Goal: Browse casually

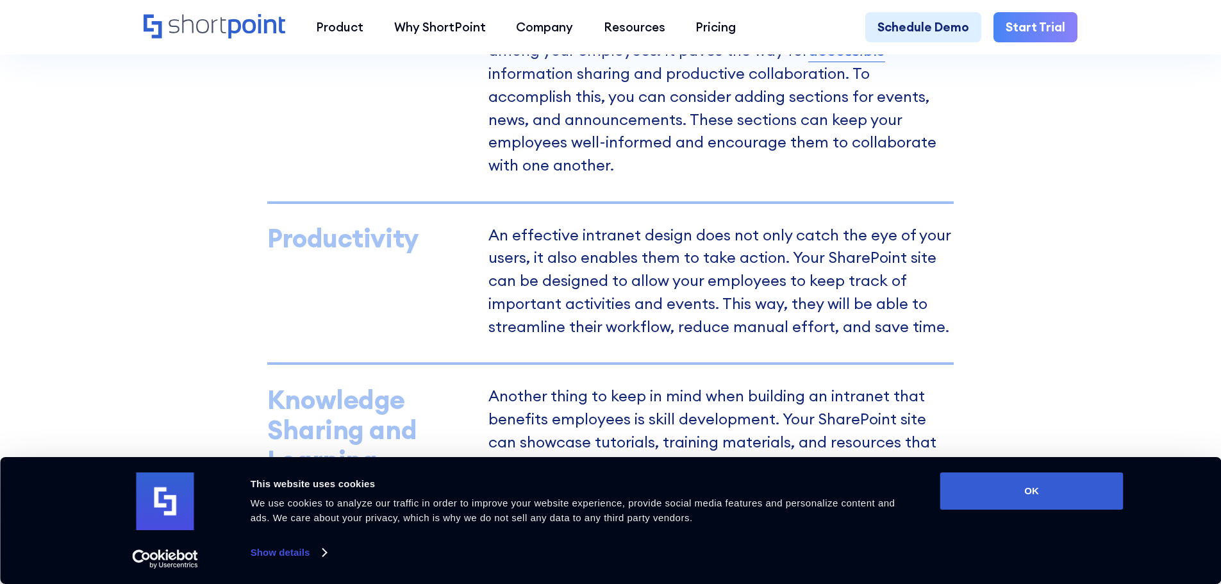
scroll to position [1154, 0]
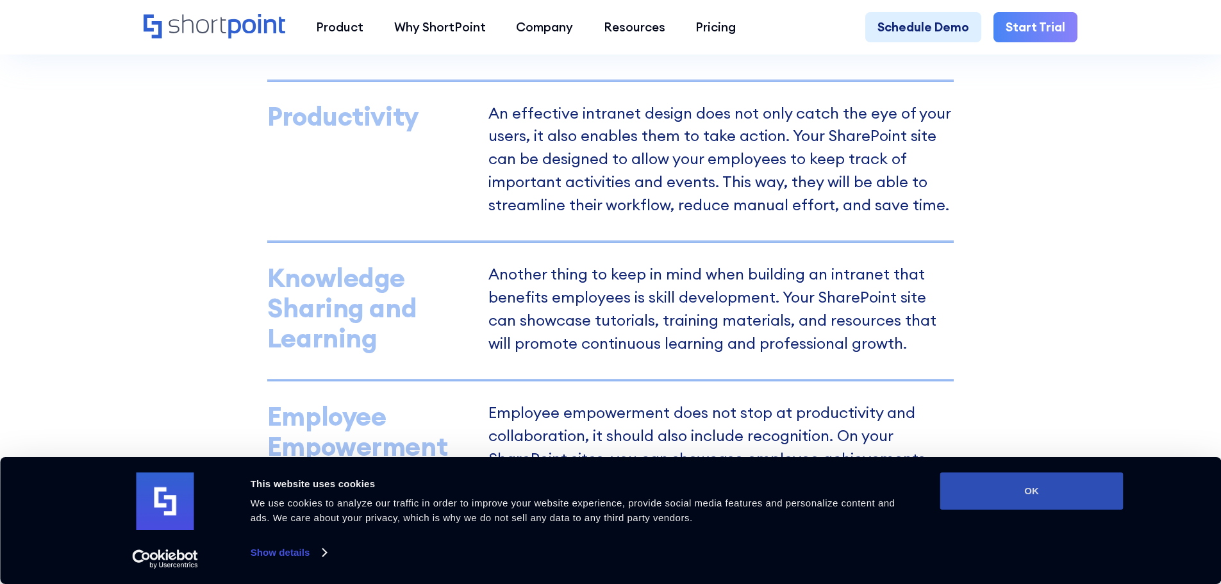
click at [988, 497] on button "OK" at bounding box center [1031, 490] width 183 height 37
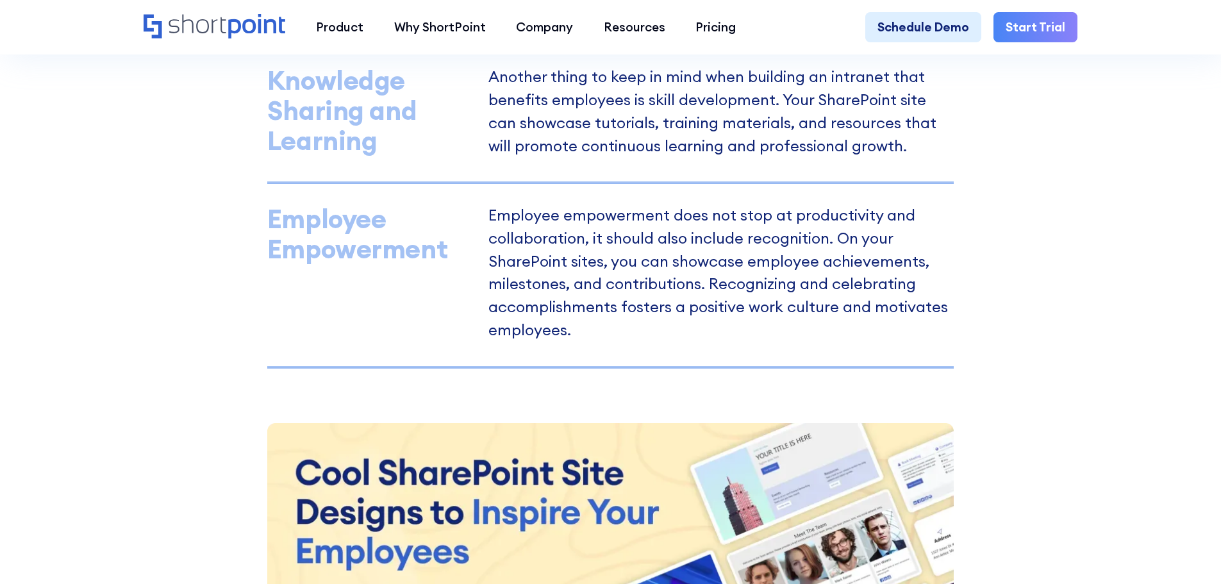
scroll to position [1538, 0]
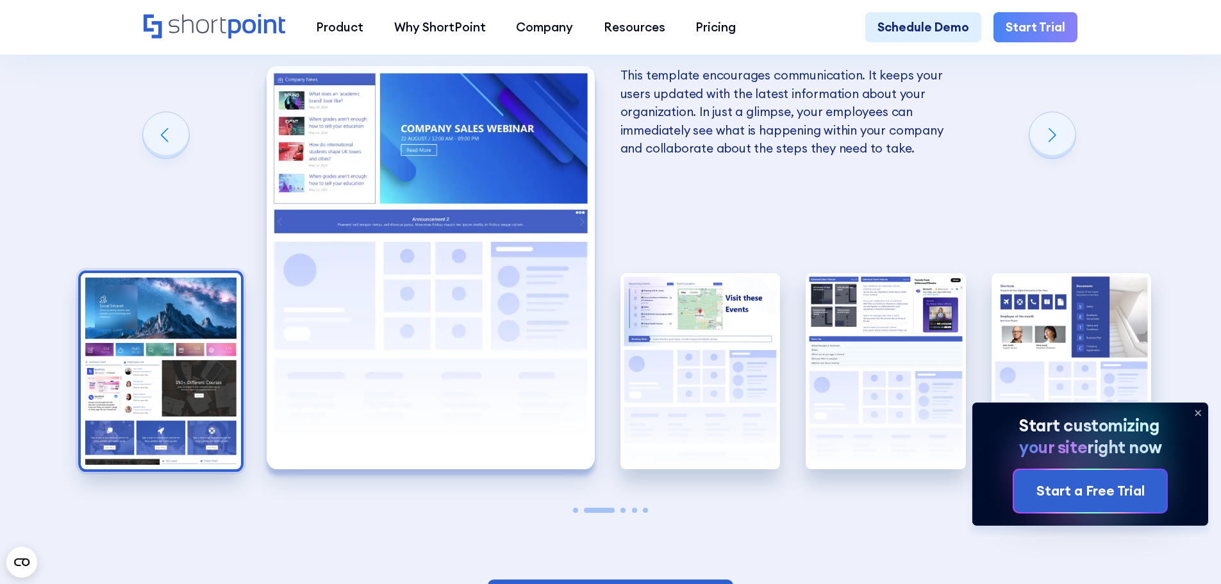
click at [119, 417] on img "1 / 5" at bounding box center [161, 371] width 160 height 197
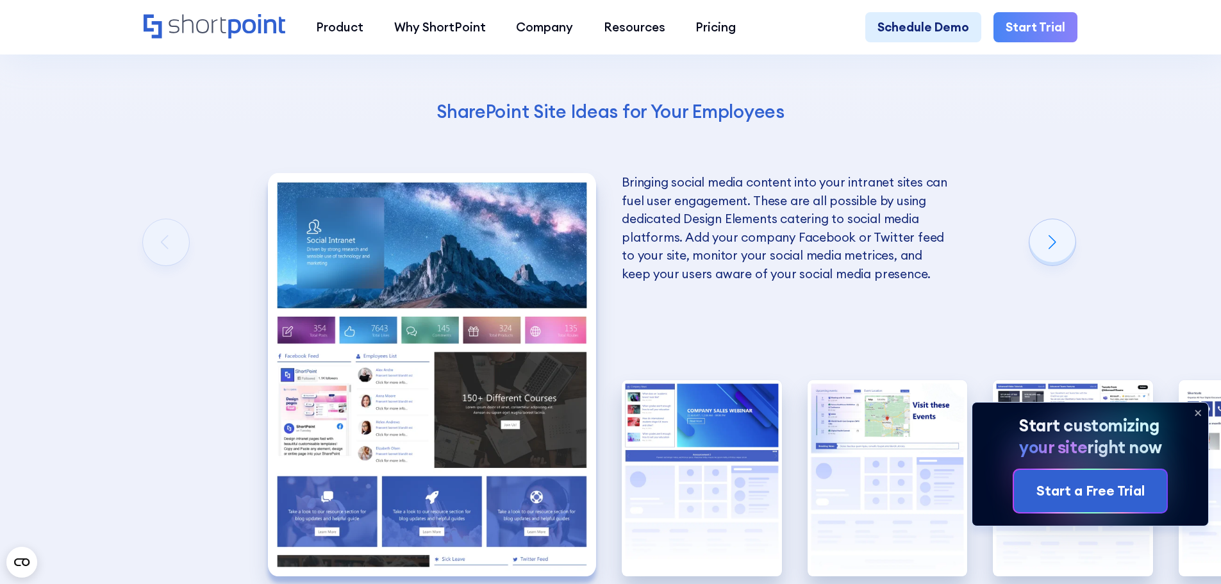
scroll to position [2499, 0]
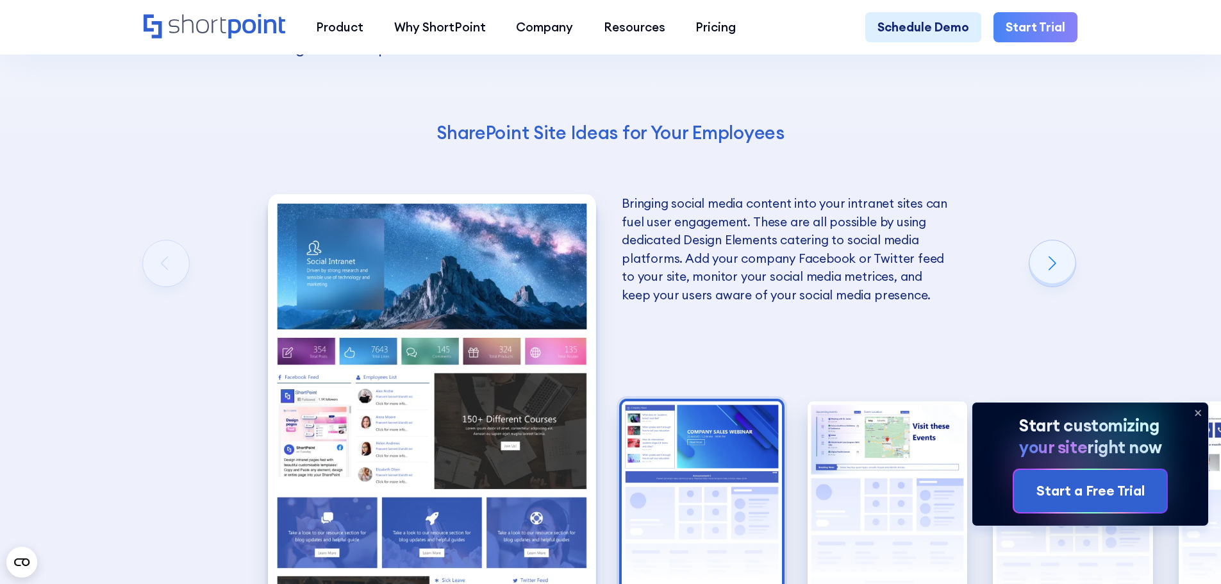
click at [682, 457] on img "2 / 5" at bounding box center [702, 499] width 160 height 197
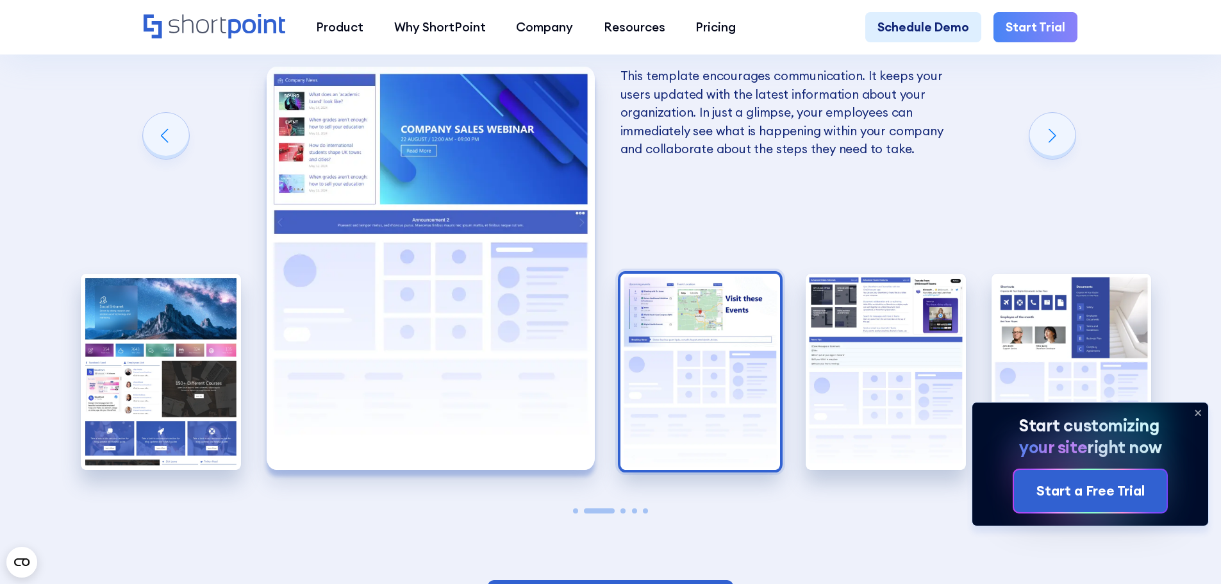
scroll to position [2628, 0]
click at [777, 306] on img "3 / 5" at bounding box center [700, 371] width 160 height 197
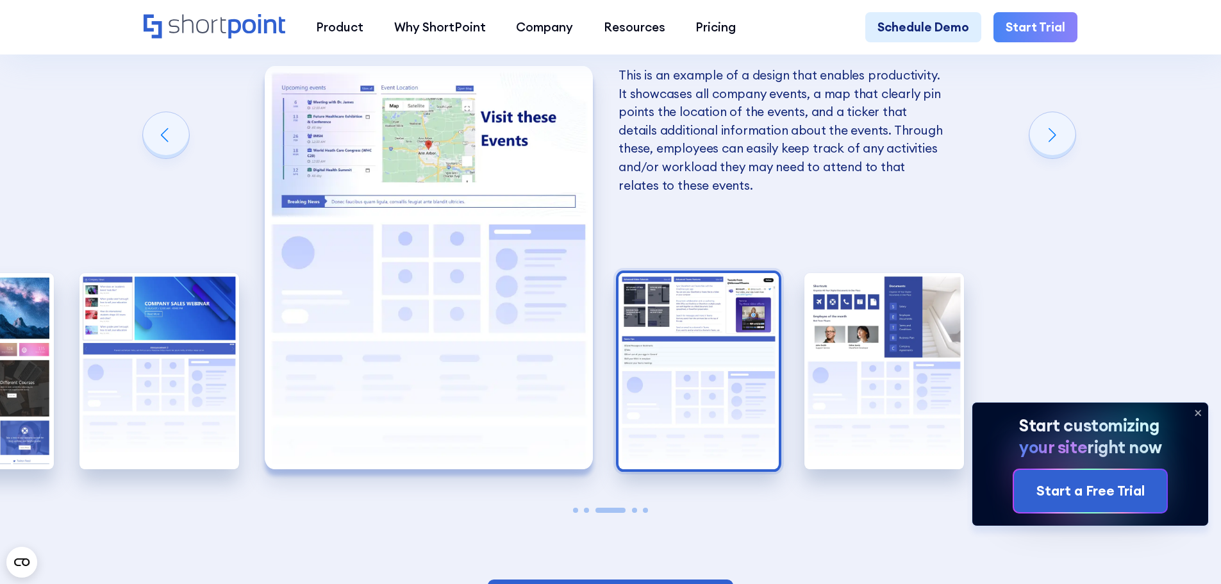
click at [692, 361] on img "4 / 5" at bounding box center [698, 371] width 160 height 197
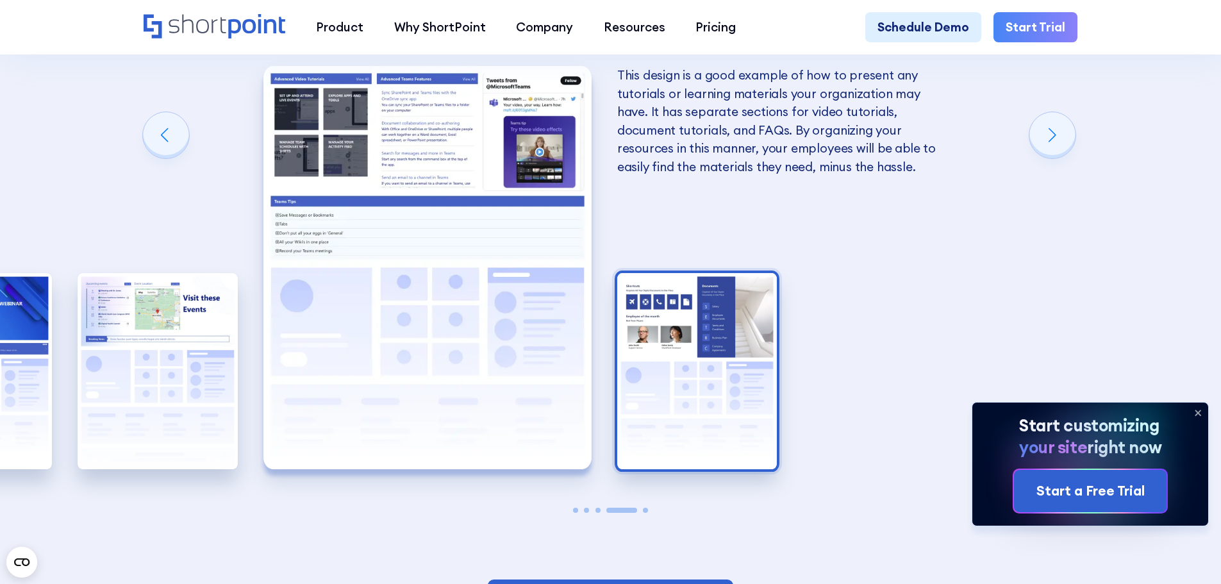
click at [684, 379] on img "5 / 5" at bounding box center [697, 371] width 160 height 197
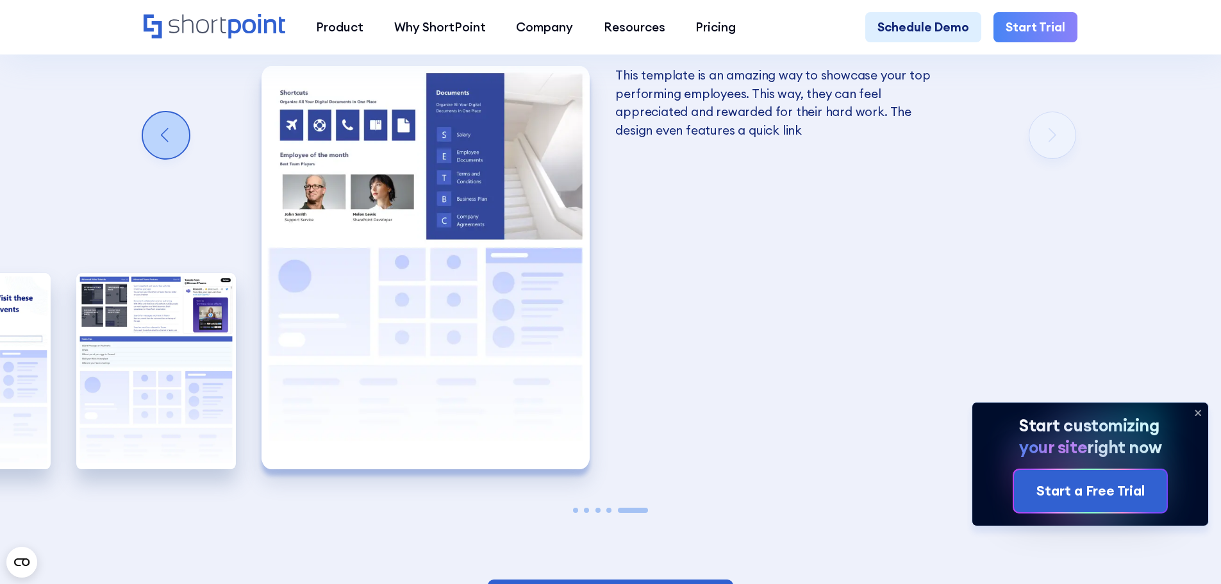
click at [168, 158] on div "Previous slide" at bounding box center [166, 135] width 46 height 46
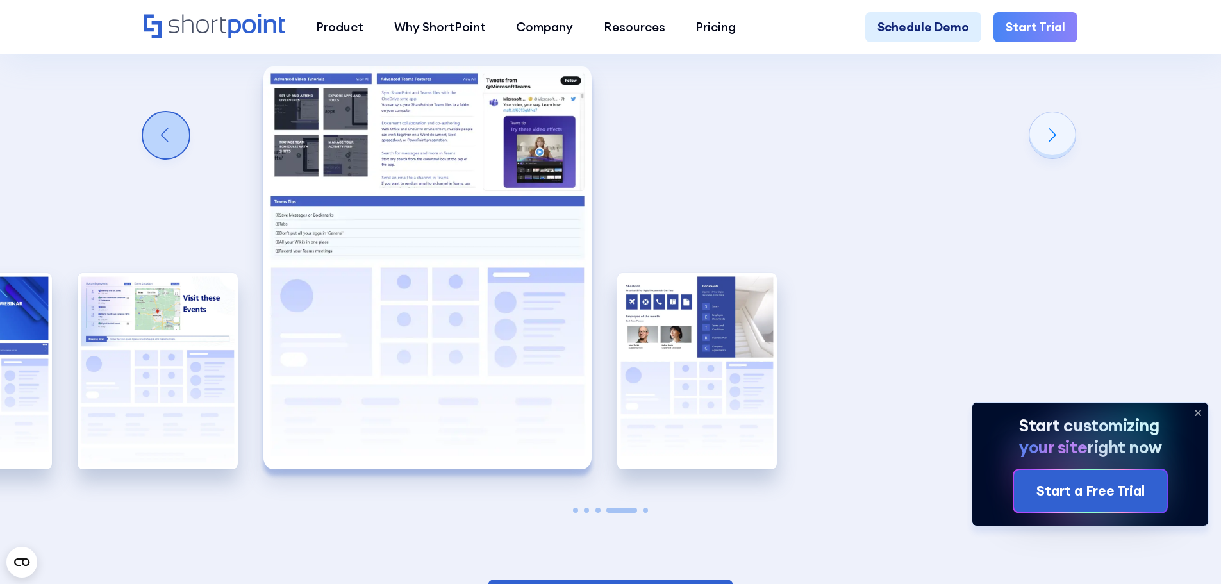
click at [168, 158] on div "Previous slide" at bounding box center [166, 135] width 46 height 46
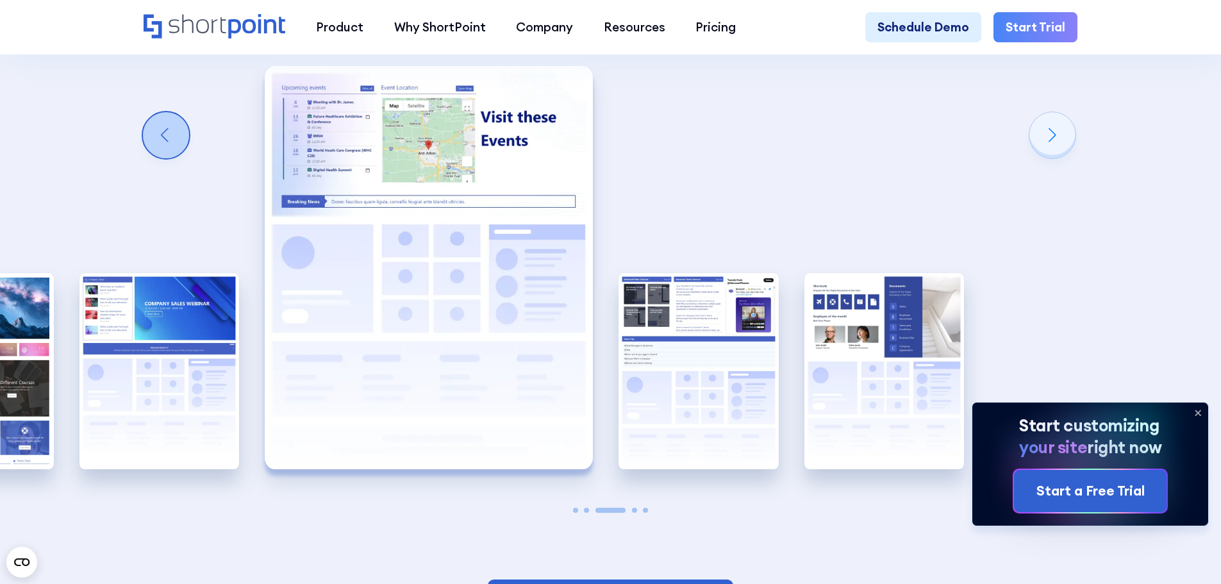
click at [168, 158] on div "Previous slide" at bounding box center [166, 135] width 46 height 46
